Goal: Task Accomplishment & Management: Manage account settings

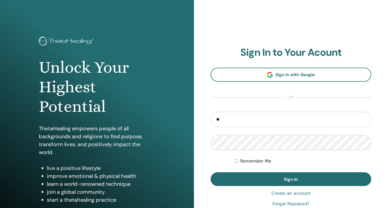
type input "**********"
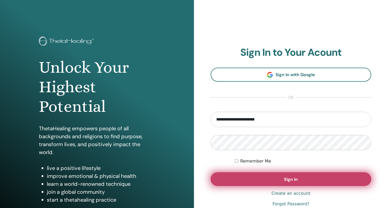
click at [286, 178] on span "Sign In" at bounding box center [291, 180] width 14 height 6
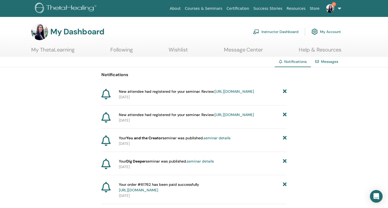
click at [286, 91] on icon at bounding box center [285, 92] width 4 height 6
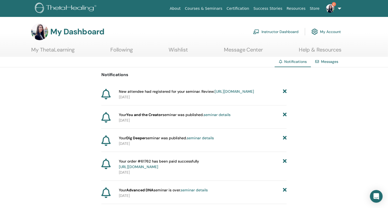
click at [284, 89] on icon at bounding box center [285, 92] width 4 height 6
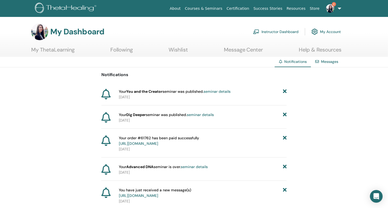
click at [276, 31] on link "Instructor Dashboard" at bounding box center [276, 32] width 46 height 12
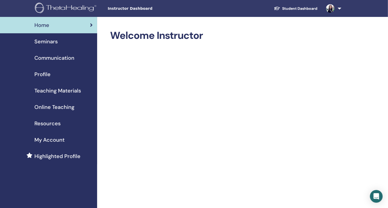
click at [54, 40] on span "Seminars" at bounding box center [45, 42] width 23 height 8
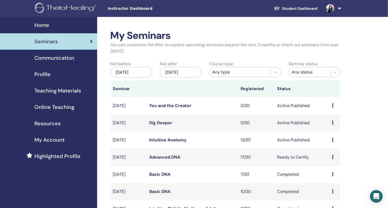
click at [173, 141] on link "Intuitive Anatomy" at bounding box center [168, 140] width 37 height 6
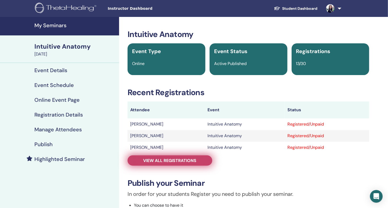
click at [185, 163] on span "View all registrations" at bounding box center [170, 161] width 53 height 6
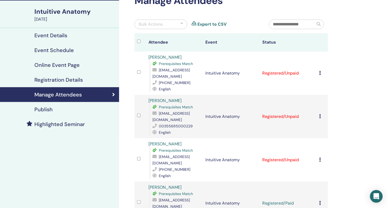
scroll to position [44, 0]
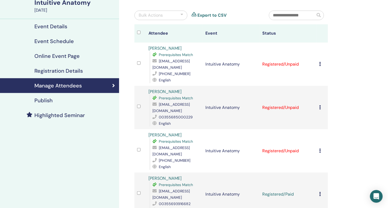
click at [320, 107] on icon at bounding box center [320, 107] width 2 height 4
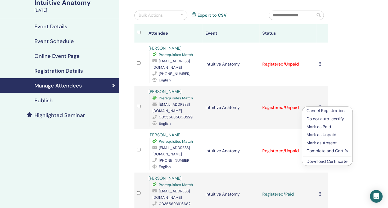
click at [321, 127] on p "Mark as Paid" at bounding box center [328, 127] width 42 height 6
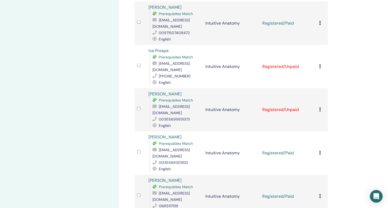
scroll to position [397, 0]
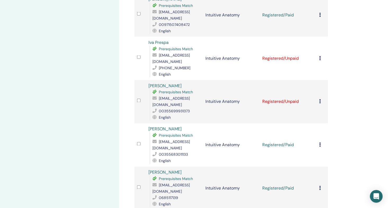
click at [320, 100] on icon at bounding box center [320, 102] width 2 height 4
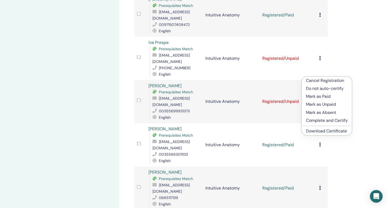
click at [323, 97] on p "Mark as Paid" at bounding box center [327, 97] width 42 height 6
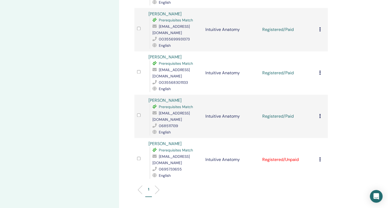
scroll to position [486, 0]
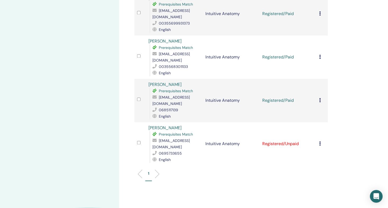
click at [320, 142] on icon at bounding box center [320, 144] width 2 height 4
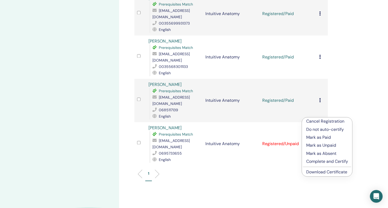
click at [322, 137] on p "Mark as Paid" at bounding box center [327, 138] width 42 height 6
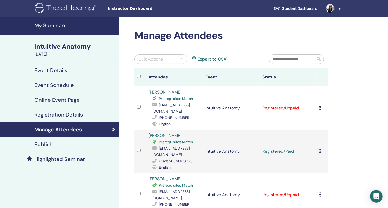
click at [65, 25] on h4 "My Seminars" at bounding box center [75, 25] width 82 height 6
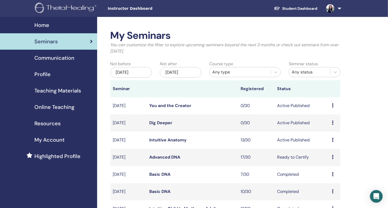
click at [177, 140] on link "Intuitive Anatomy" at bounding box center [168, 140] width 37 height 6
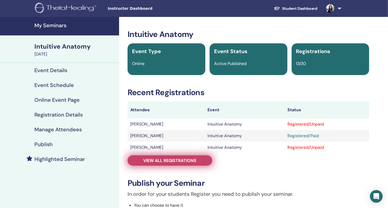
click at [198, 160] on link "View all registrations" at bounding box center [170, 161] width 85 height 10
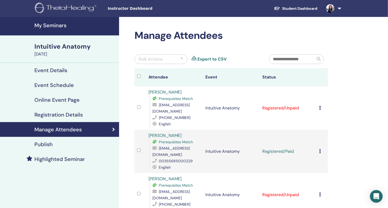
click at [332, 7] on img at bounding box center [330, 8] width 8 height 8
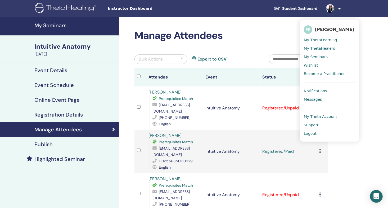
click at [46, 25] on h4 "My Seminars" at bounding box center [75, 25] width 82 height 6
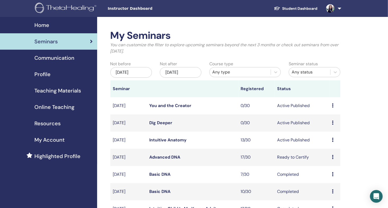
click at [34, 74] on span "Profile" at bounding box center [42, 74] width 16 height 8
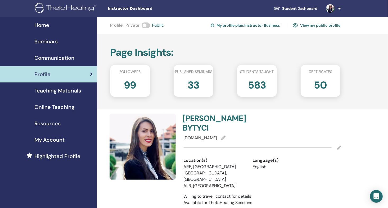
click at [320, 24] on link "View my public profile" at bounding box center [317, 25] width 48 height 8
